Goal: Transaction & Acquisition: Purchase product/service

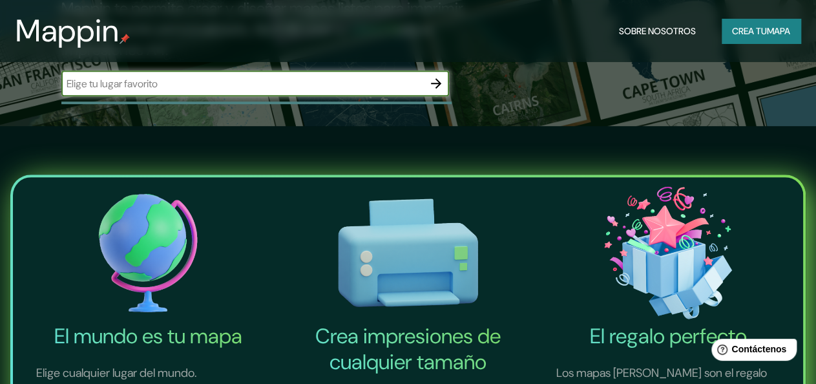
scroll to position [430, 0]
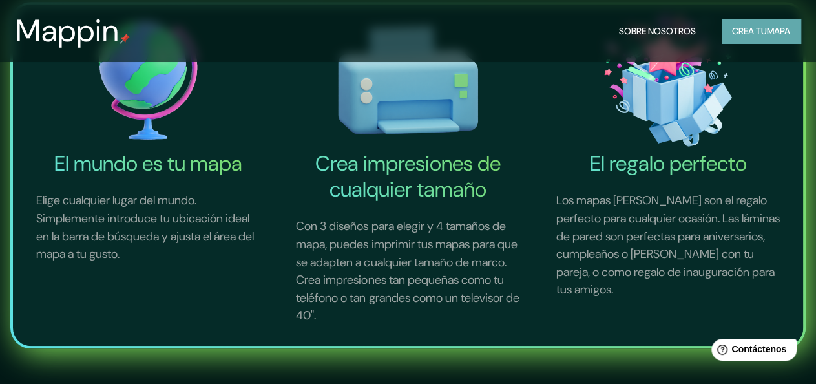
click at [775, 34] on font "mapa" at bounding box center [778, 31] width 23 height 12
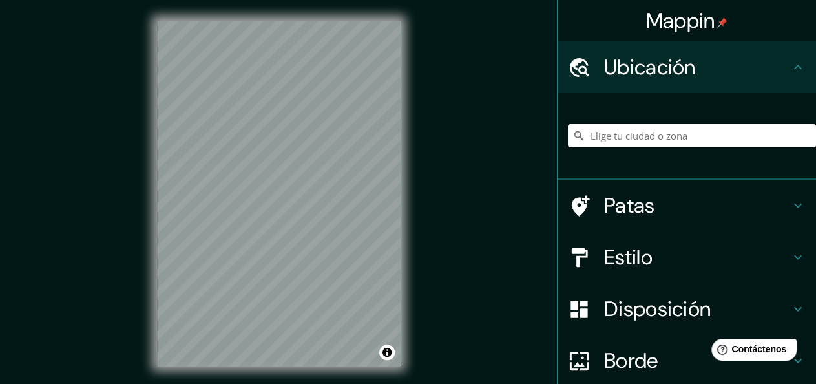
click at [642, 133] on input "Elige tu ciudad o zona" at bounding box center [692, 135] width 248 height 23
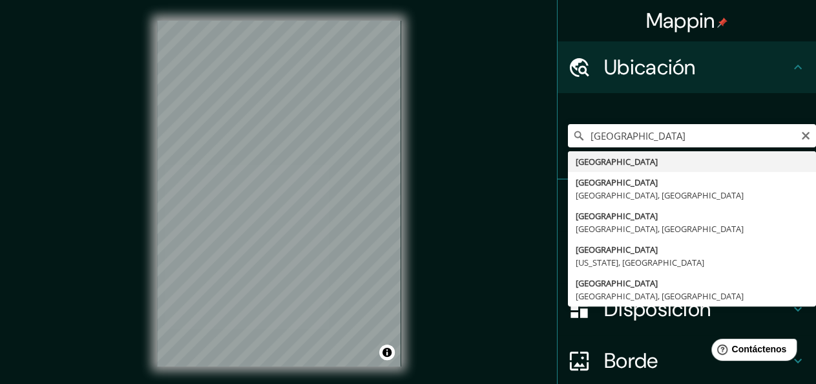
type input "[GEOGRAPHIC_DATA]"
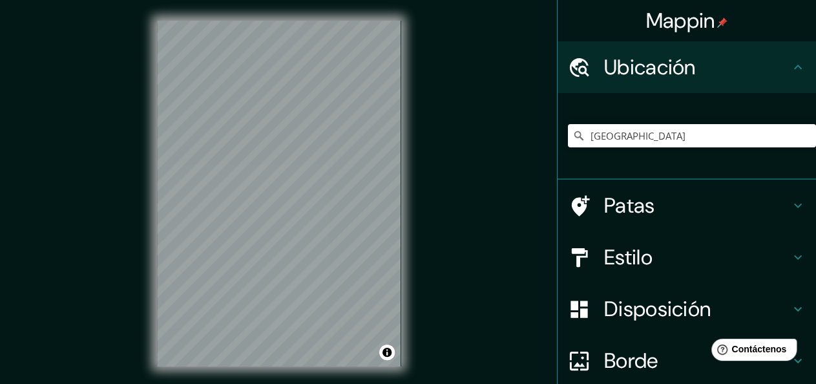
click at [634, 259] on font "Estilo" at bounding box center [628, 257] width 48 height 27
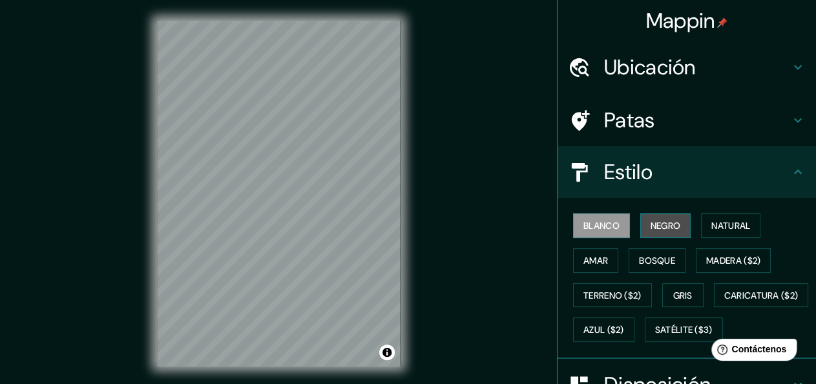
click at [654, 220] on font "Negro" at bounding box center [666, 226] width 30 height 12
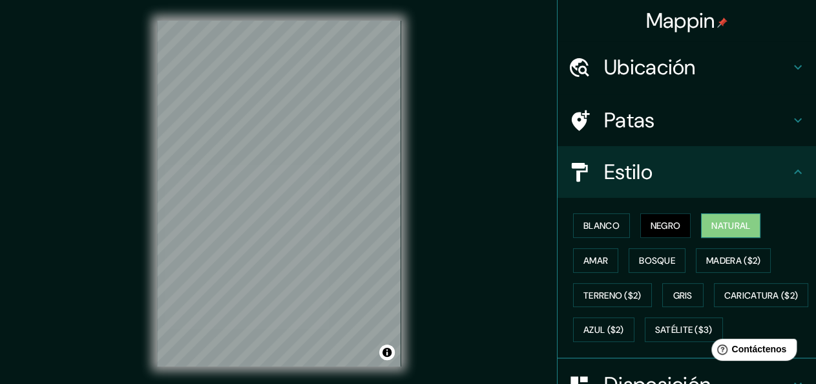
click at [720, 230] on font "Natural" at bounding box center [731, 226] width 39 height 12
click at [593, 265] on font "Amar" at bounding box center [596, 261] width 25 height 12
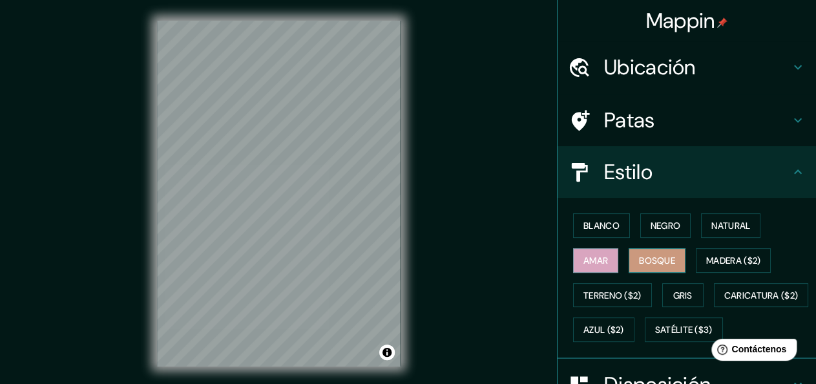
click at [658, 261] on font "Bosque" at bounding box center [657, 261] width 36 height 12
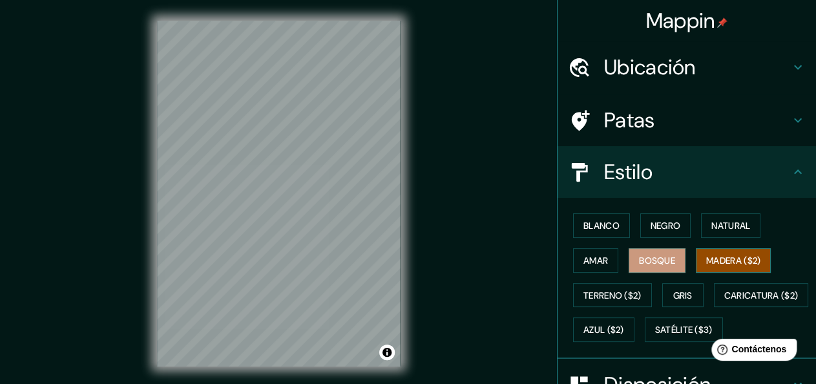
click at [721, 260] on font "Madera ($2)" at bounding box center [733, 261] width 54 height 12
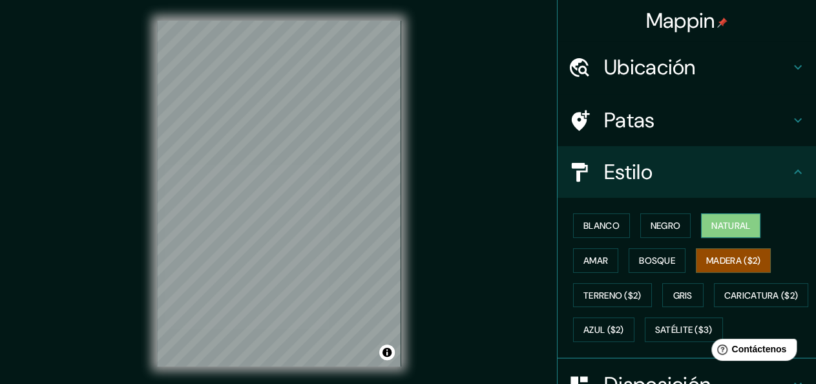
click at [714, 226] on font "Natural" at bounding box center [731, 226] width 39 height 12
click at [725, 255] on font "Madera ($2)" at bounding box center [733, 261] width 54 height 12
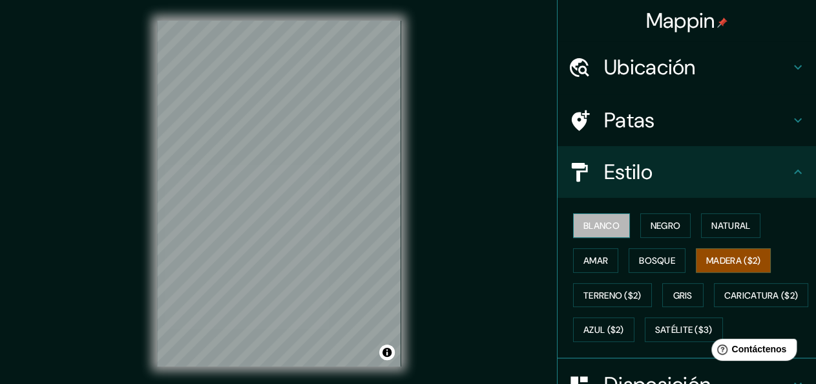
click at [591, 233] on font "Blanco" at bounding box center [602, 225] width 36 height 17
click at [746, 265] on font "Madera ($2)" at bounding box center [733, 261] width 54 height 12
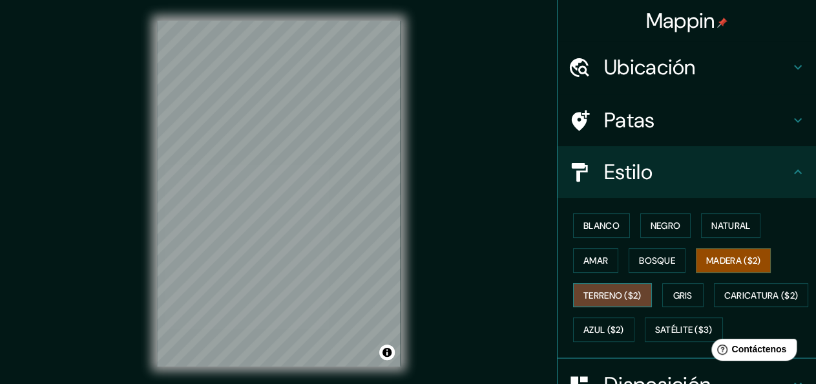
click at [610, 294] on font "Terreno ($2)" at bounding box center [613, 296] width 58 height 12
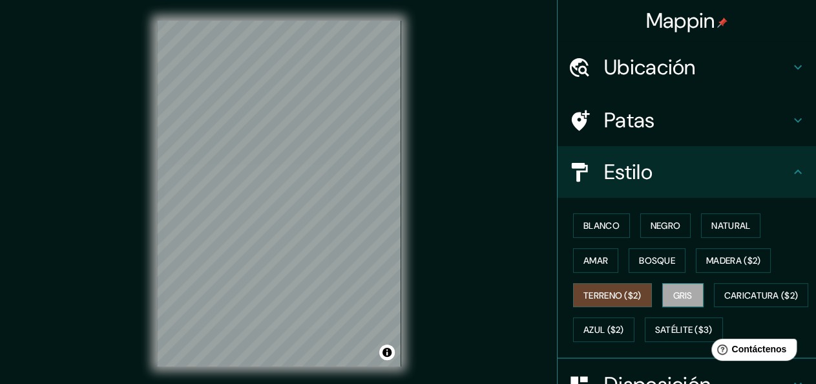
click at [676, 290] on font "Gris" at bounding box center [682, 296] width 19 height 12
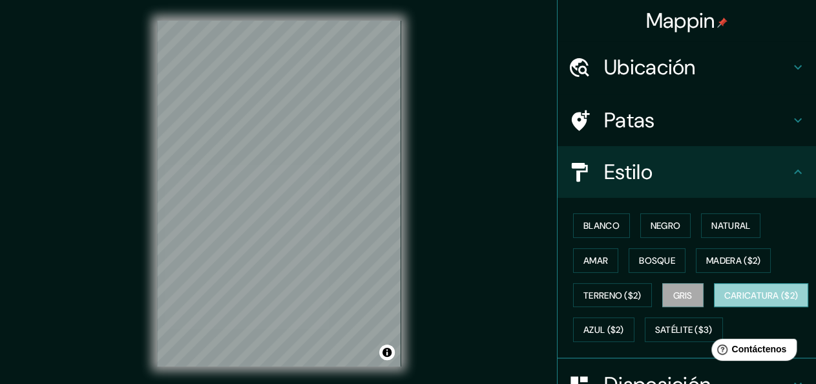
click at [725, 301] on font "Caricatura ($2)" at bounding box center [762, 296] width 74 height 12
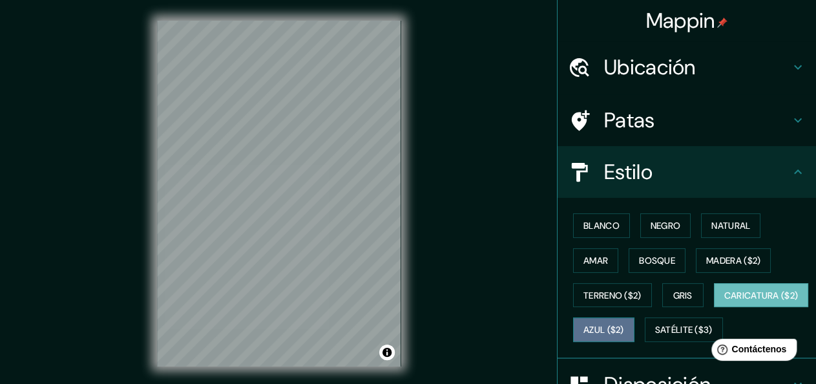
click at [624, 327] on font "Azul ($2)" at bounding box center [604, 330] width 41 height 12
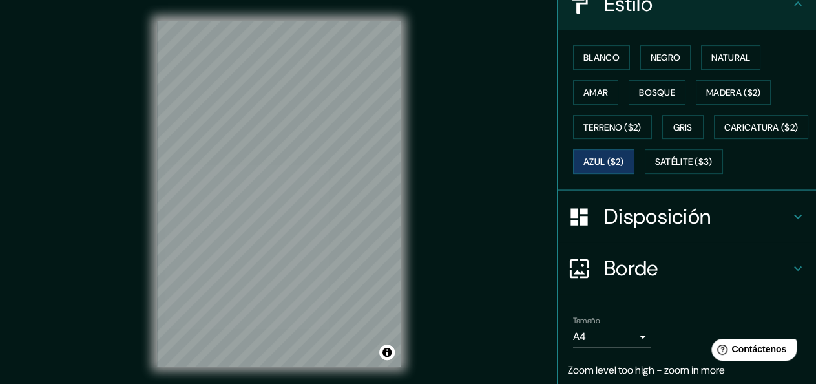
scroll to position [181, 0]
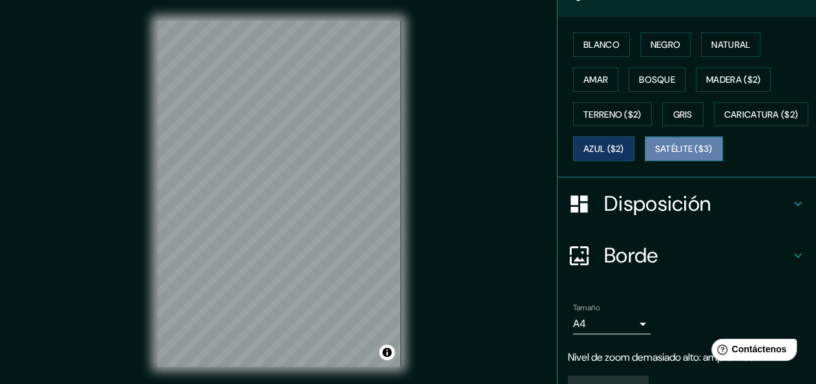
click at [655, 155] on font "Satélite ($3)" at bounding box center [684, 149] width 58 height 12
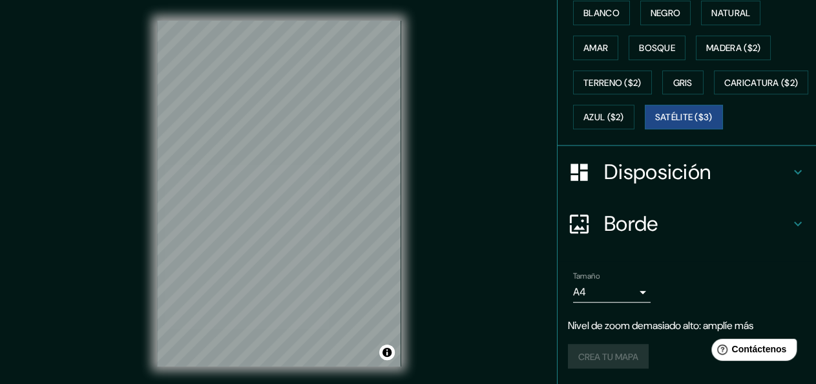
scroll to position [245, 0]
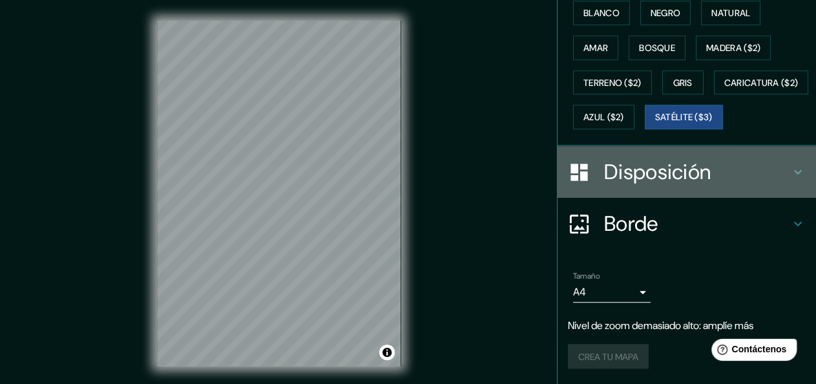
click at [765, 173] on h4 "Disposición" at bounding box center [697, 172] width 186 height 26
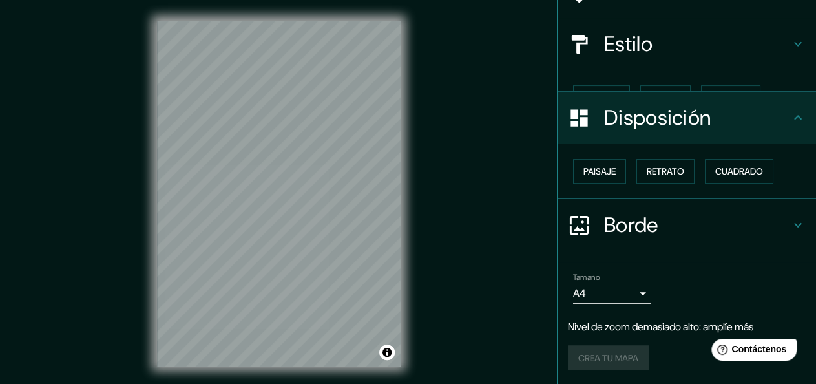
scroll to position [107, 0]
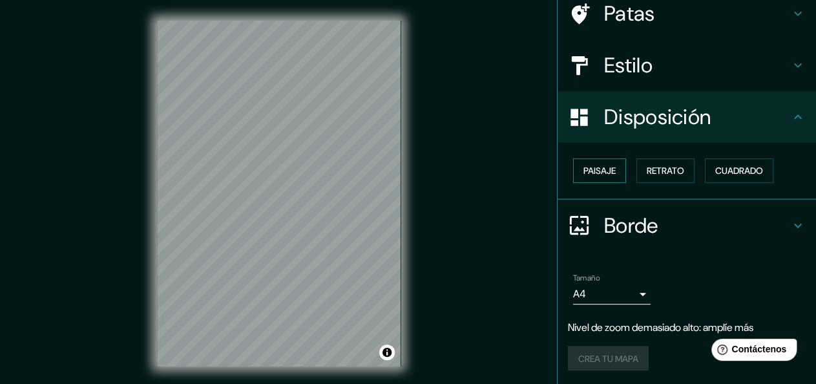
click at [606, 165] on font "Paisaje" at bounding box center [600, 171] width 32 height 12
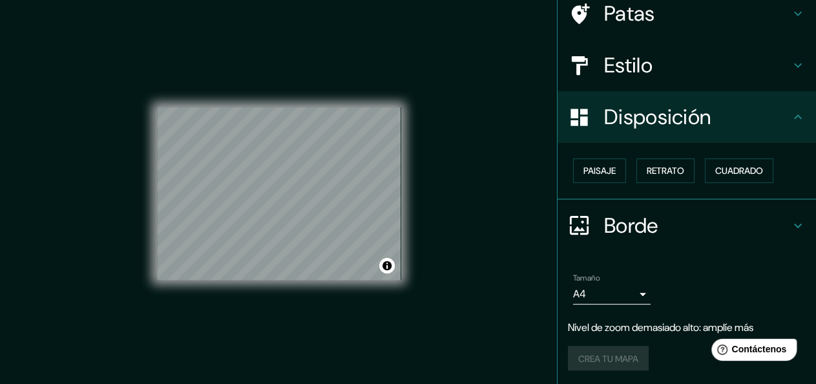
click at [670, 151] on div "Paisaje Retrato Cuadrado" at bounding box center [687, 171] width 259 height 57
click at [673, 159] on button "Retrato" at bounding box center [666, 170] width 58 height 25
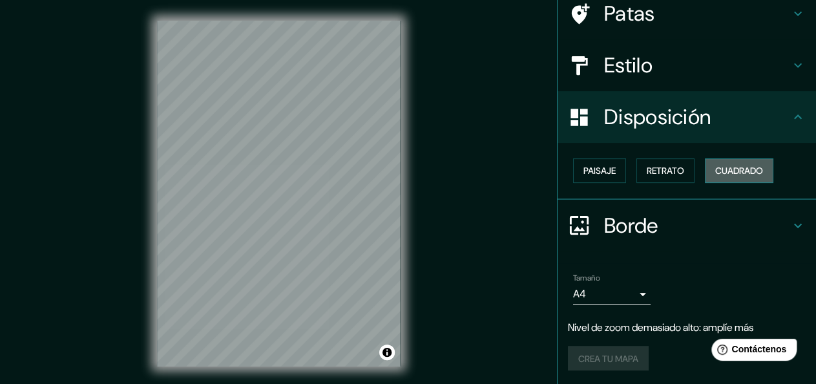
click at [756, 172] on font "Cuadrado" at bounding box center [739, 171] width 48 height 12
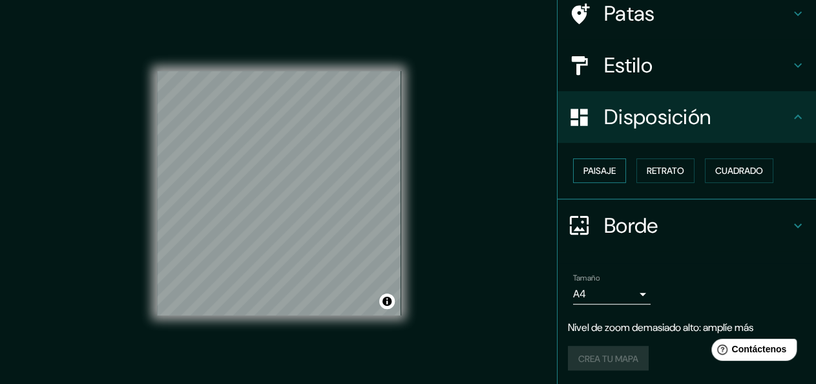
click at [604, 171] on font "Paisaje" at bounding box center [600, 171] width 32 height 12
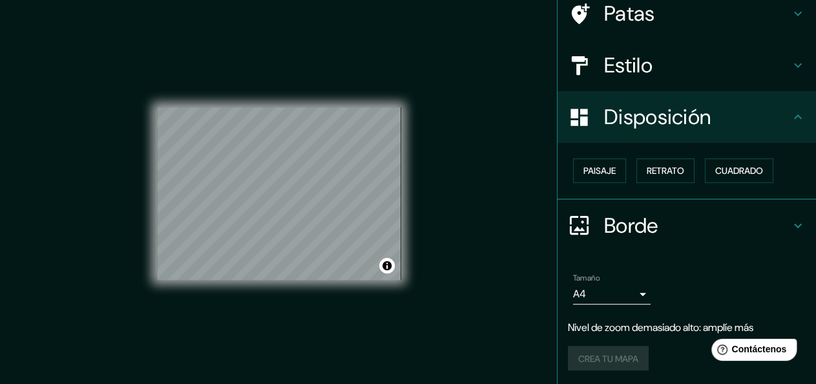
click at [756, 217] on h4 "Borde" at bounding box center [697, 226] width 186 height 26
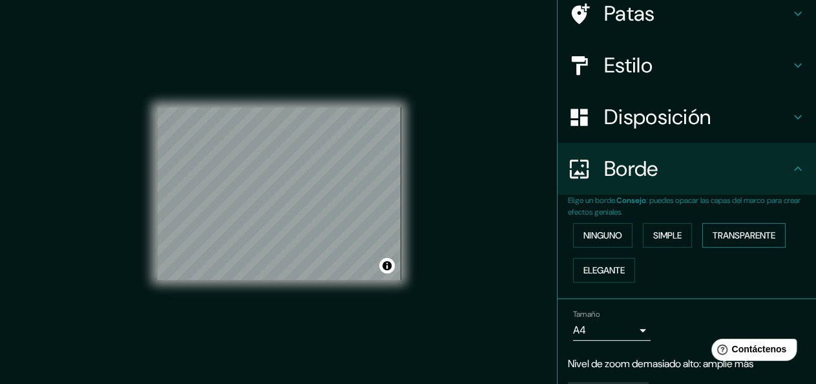
click at [731, 227] on font "Transparente" at bounding box center [744, 235] width 63 height 17
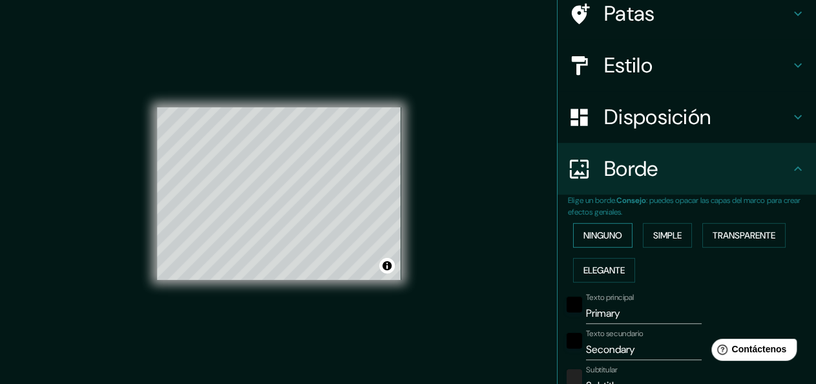
click at [596, 236] on font "Ninguno" at bounding box center [603, 235] width 39 height 12
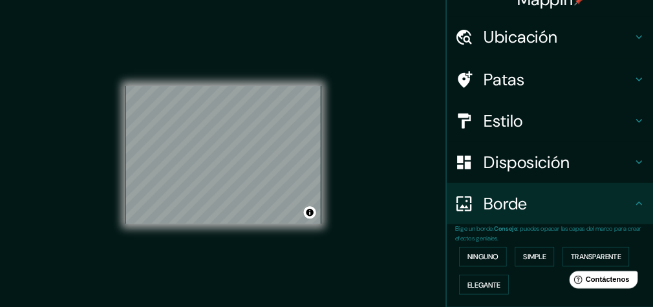
scroll to position [0, 0]
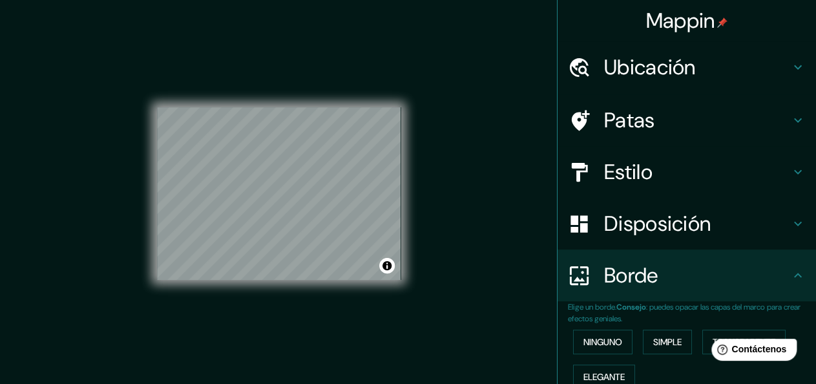
click at [663, 172] on h4 "Estilo" at bounding box center [697, 172] width 186 height 26
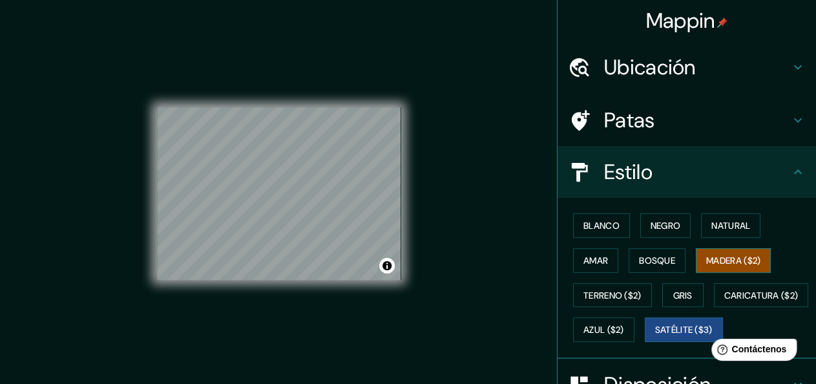
click at [742, 257] on font "Madera ($2)" at bounding box center [733, 261] width 54 height 12
